Goal: Book appointment/travel/reservation

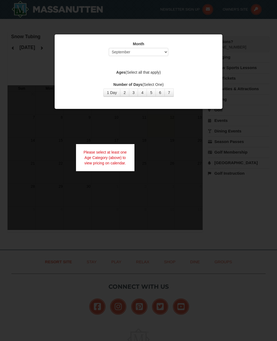
click at [114, 93] on button "1 Day" at bounding box center [111, 93] width 17 height 8
click at [158, 55] on select "Select September October November December January February March April May Jun…" at bounding box center [139, 52] width 60 height 8
select select "1"
click at [163, 123] on div at bounding box center [138, 170] width 277 height 341
click at [114, 150] on div "Please select at least one Age Category (above) to view pricing on calendar." at bounding box center [105, 157] width 58 height 27
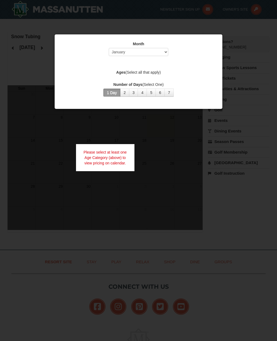
click at [109, 94] on button "1 Day" at bounding box center [111, 93] width 17 height 8
click at [113, 94] on button "1 Day" at bounding box center [111, 93] width 17 height 8
click at [146, 75] on div "Ages (Select all that apply)" at bounding box center [138, 73] width 154 height 7
click at [156, 72] on label "Ages (Select all that apply)" at bounding box center [138, 72] width 154 height 5
click at [160, 95] on button "6" at bounding box center [160, 93] width 9 height 8
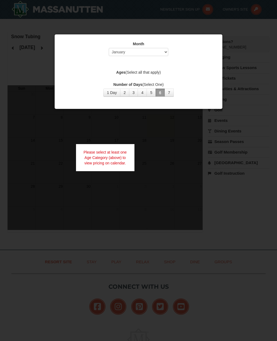
click at [114, 91] on button "1 Day" at bounding box center [111, 93] width 17 height 8
click at [113, 89] on button "1 Day" at bounding box center [111, 93] width 17 height 8
click at [106, 162] on div "Please select at least one Age Category (above) to view pricing on calendar." at bounding box center [105, 157] width 58 height 27
click at [122, 77] on div "Month Select September October November December January February March April M…" at bounding box center [138, 69] width 162 height 64
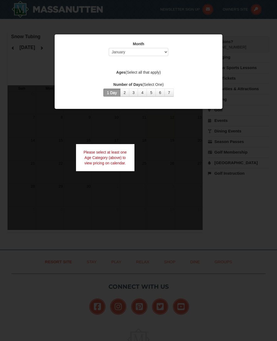
click at [121, 73] on strong "Ages" at bounding box center [120, 72] width 9 height 4
click at [130, 70] on label "Ages (Select all that apply)" at bounding box center [138, 72] width 154 height 5
click at [159, 73] on label "Ages (Select all that apply)" at bounding box center [138, 72] width 154 height 5
click at [156, 79] on div "Month Select September October November December January February March April M…" at bounding box center [138, 69] width 162 height 64
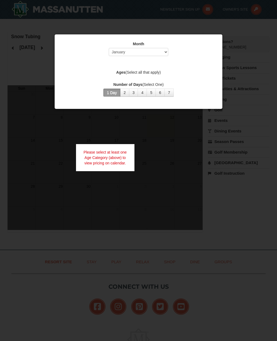
click at [176, 158] on div at bounding box center [138, 170] width 277 height 341
click at [158, 147] on div at bounding box center [138, 170] width 277 height 341
click at [142, 156] on div at bounding box center [138, 170] width 277 height 341
click at [120, 162] on div "Please select at least one Age Category (above) to view pricing on calendar." at bounding box center [105, 157] width 58 height 27
